Goal: Information Seeking & Learning: Learn about a topic

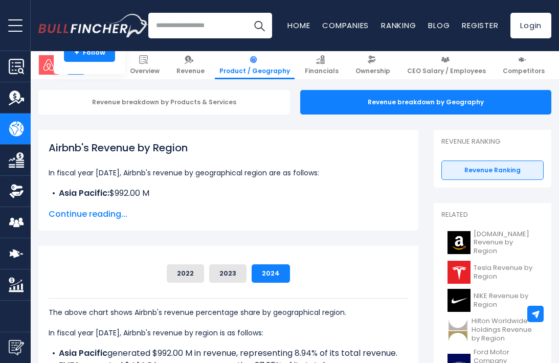
scroll to position [99, 0]
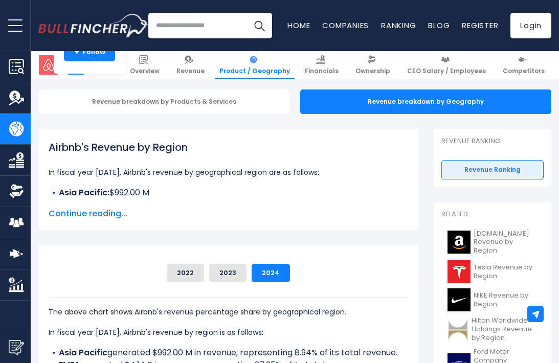
click at [106, 218] on span "Continue reading..." at bounding box center [228, 214] width 359 height 12
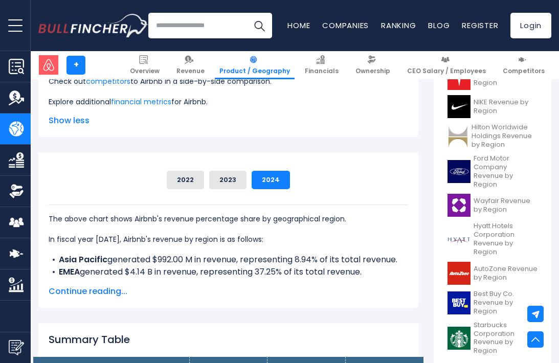
scroll to position [297, 0]
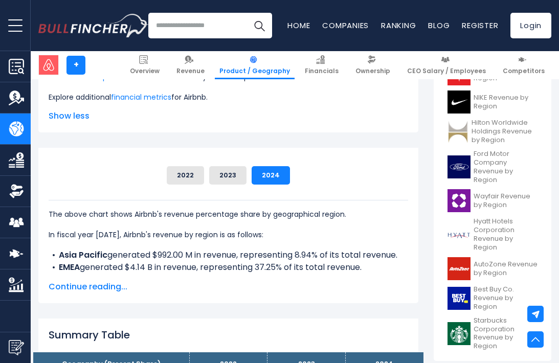
click at [94, 287] on span "Continue reading..." at bounding box center [228, 287] width 359 height 12
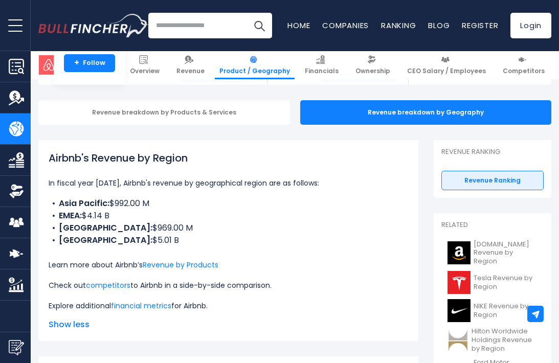
scroll to position [0, 0]
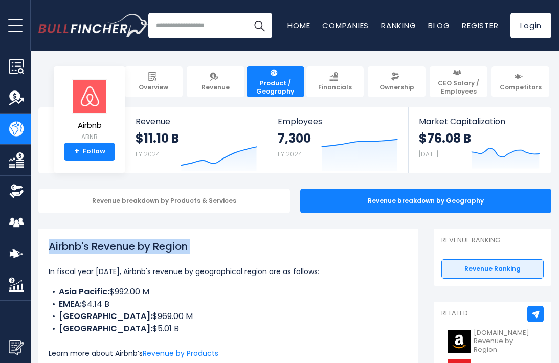
drag, startPoint x: 50, startPoint y: 244, endPoint x: 216, endPoint y: 260, distance: 166.9
click at [216, 260] on div "Airbnb's Revenue by Region In fiscal year [DATE], Airbnb's revenue by geographi…" at bounding box center [228, 320] width 359 height 162
copy div "Airbnb's Revenue by Region"
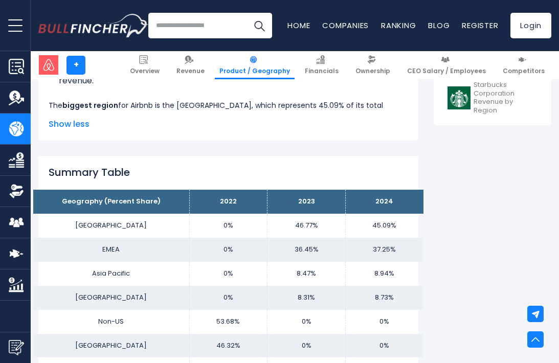
scroll to position [534, 0]
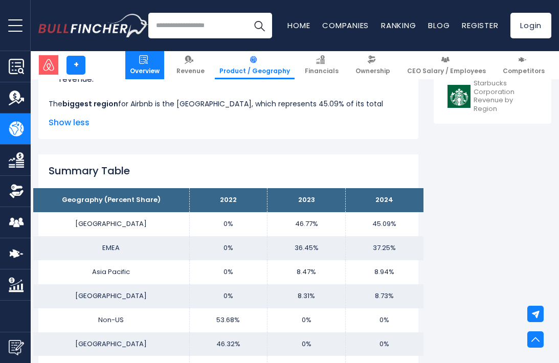
click at [148, 56] on img at bounding box center [143, 59] width 9 height 9
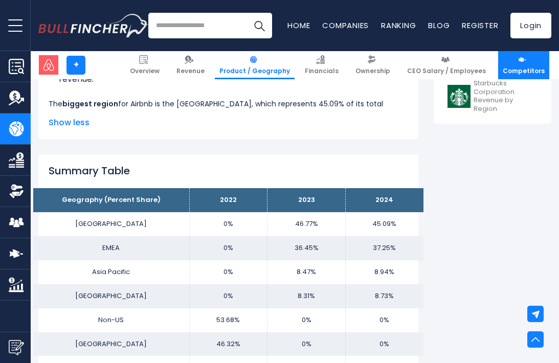
click at [522, 59] on img at bounding box center [522, 59] width 9 height 9
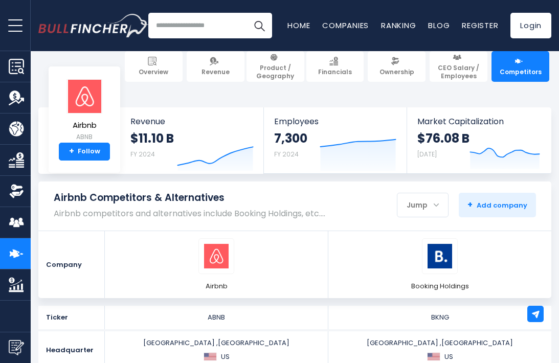
scroll to position [14, 0]
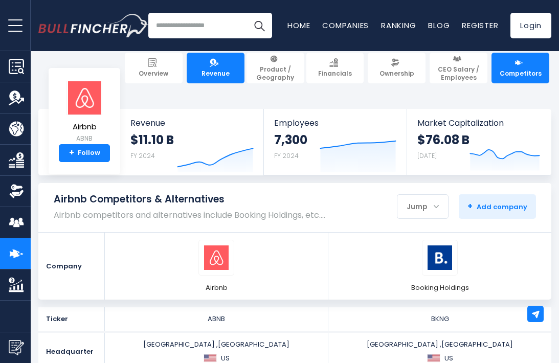
click at [204, 70] on span "Revenue" at bounding box center [215, 74] width 28 height 8
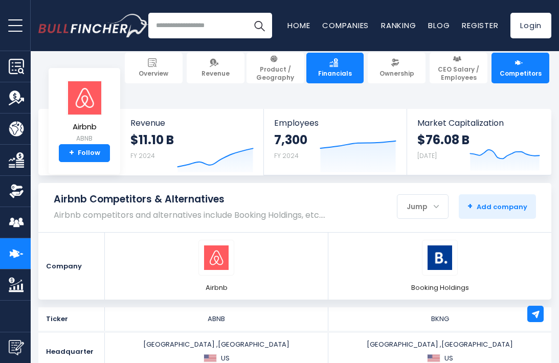
click at [317, 73] on link "Financials" at bounding box center [335, 68] width 58 height 31
